Goal: Information Seeking & Learning: Learn about a topic

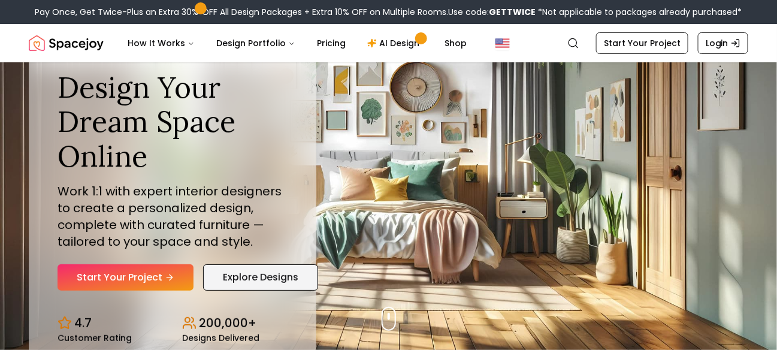
click at [209, 271] on link "Explore Designs" at bounding box center [260, 277] width 115 height 26
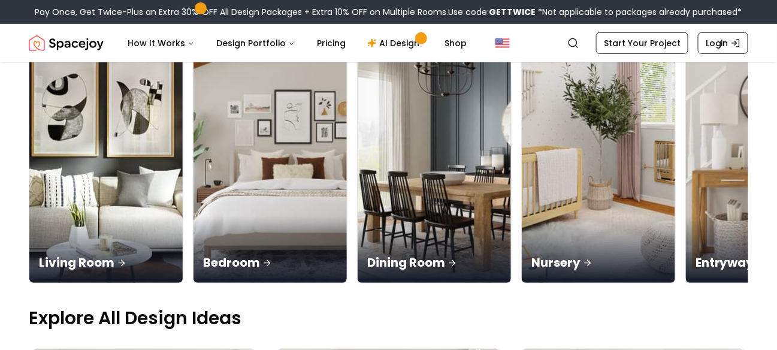
scroll to position [180, 0]
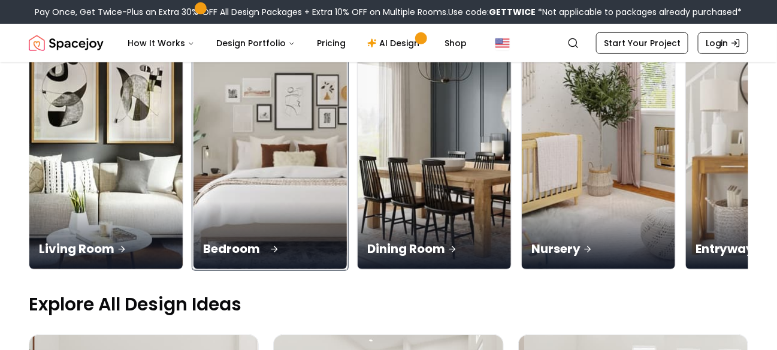
click at [212, 240] on p "Bedroom" at bounding box center [270, 248] width 134 height 17
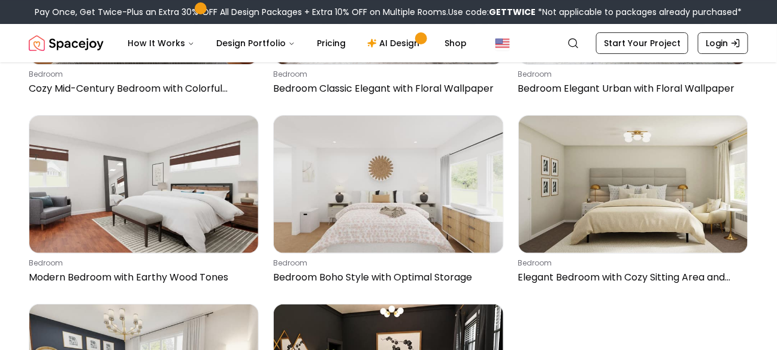
scroll to position [1378, 0]
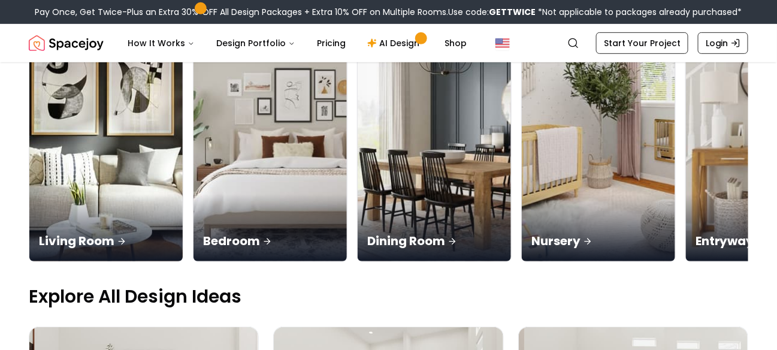
scroll to position [180, 0]
